Goal: Use online tool/utility: Utilize a website feature to perform a specific function

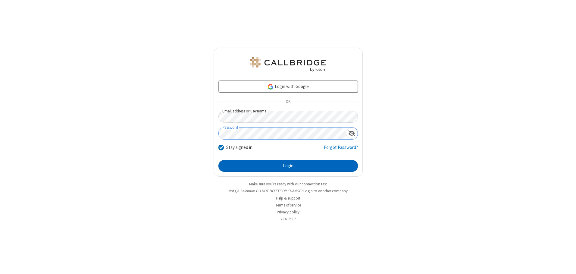
click at [288, 166] on button "Login" at bounding box center [288, 166] width 140 height 12
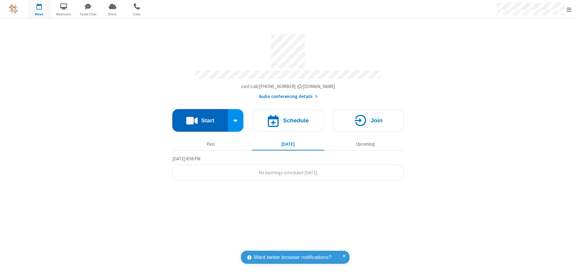
click at [200, 118] on button "Start" at bounding box center [200, 120] width 56 height 23
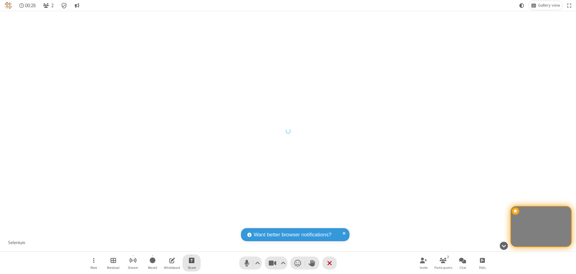
click at [192, 260] on span "Start sharing" at bounding box center [192, 260] width 6 height 8
click at [167, 246] on span "Share my screen" at bounding box center [167, 245] width 7 height 5
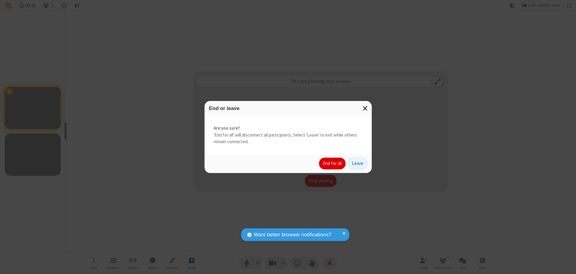
click at [333, 163] on button "End for all" at bounding box center [332, 164] width 27 height 12
